Goal: Obtain resource: Obtain resource

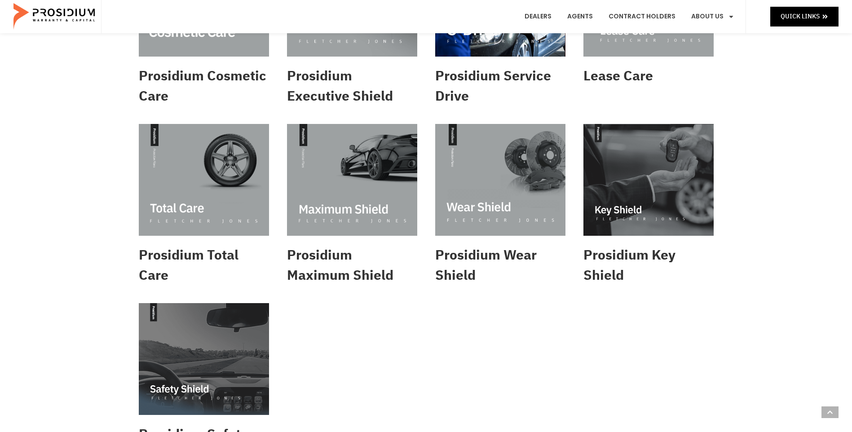
scroll to position [314, 0]
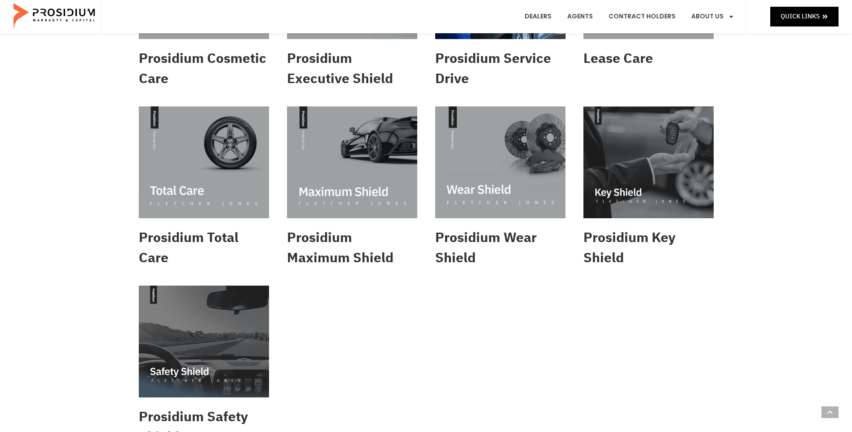
click at [362, 149] on img at bounding box center [352, 162] width 130 height 112
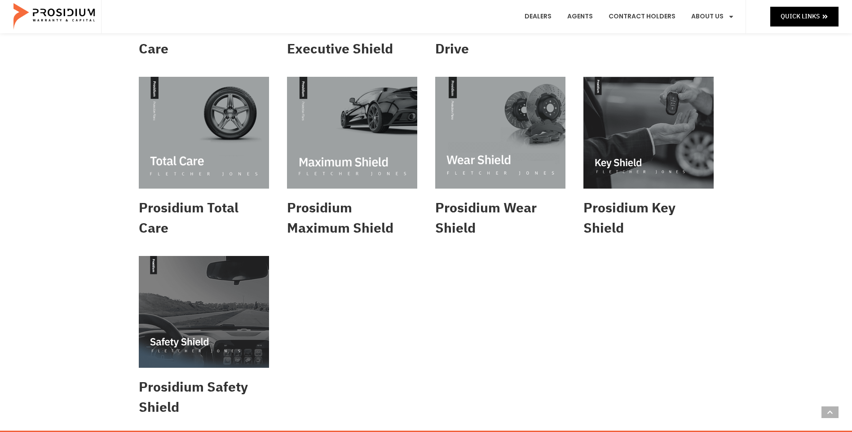
scroll to position [404, 0]
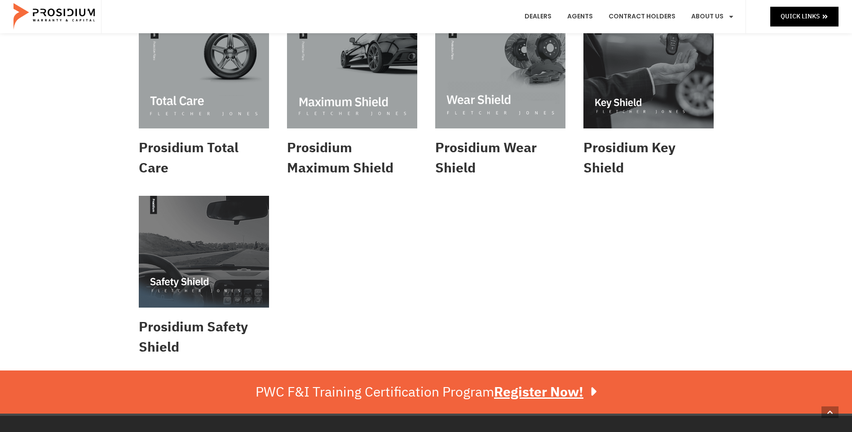
click at [158, 287] on img at bounding box center [204, 252] width 130 height 112
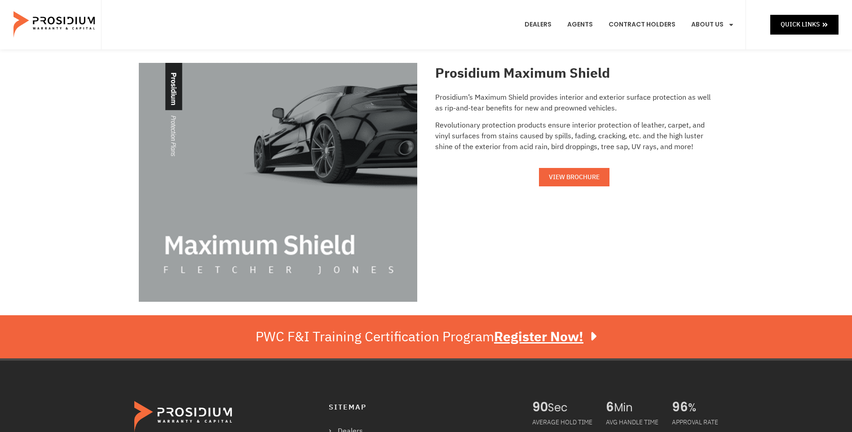
click at [580, 178] on span "VIEW BROCHURE" at bounding box center [574, 176] width 51 height 11
